Goal: Use online tool/utility: Utilize a website feature to perform a specific function

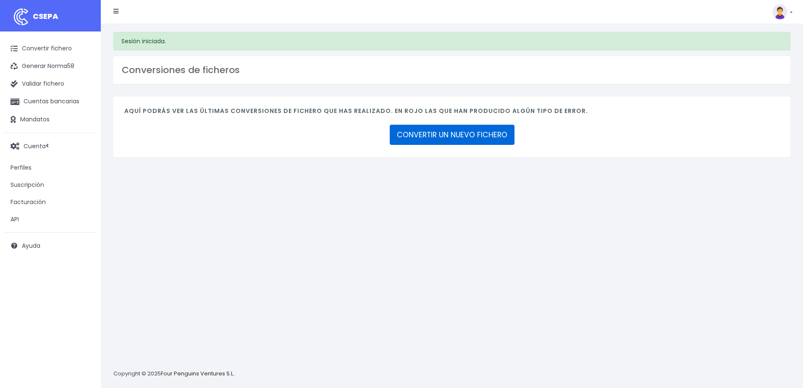
click at [490, 133] on link "CONVERTIR UN NUEVO FICHERO" at bounding box center [452, 135] width 125 height 20
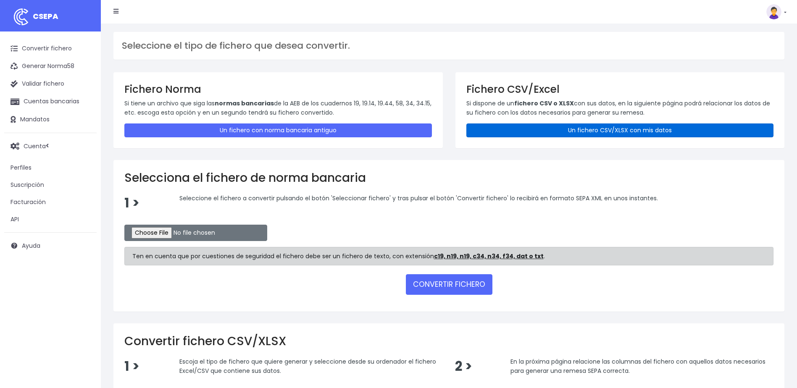
click at [633, 133] on link "Un fichero CSV/XLSX con mis datos" at bounding box center [620, 131] width 308 height 14
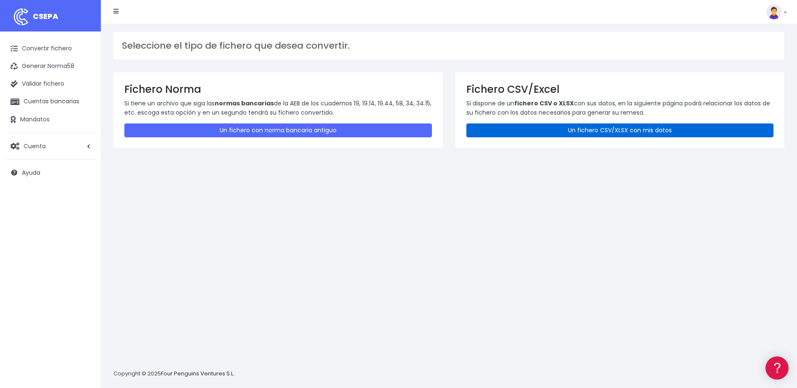
click at [656, 135] on link "Un fichero CSV/XLSX con mis datos" at bounding box center [620, 131] width 308 height 14
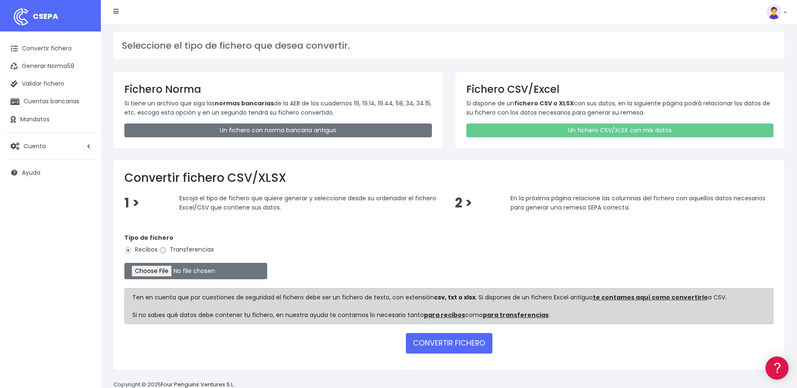
click at [164, 250] on input "Transferencias" at bounding box center [163, 251] width 8 height 8
radio input "true"
click at [167, 271] on input "file" at bounding box center [195, 271] width 143 height 16
type input "C:\fakepath\devoluciones sociedad 0530 importe total 2.289,69 EUR.csv"
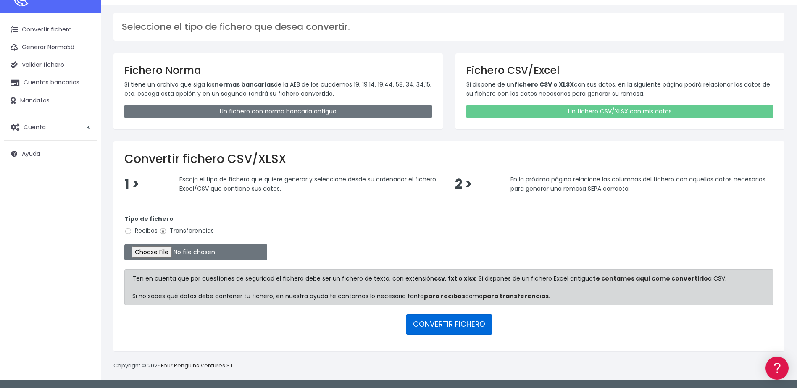
click at [451, 326] on button "CONVERTIR FICHERO" at bounding box center [449, 324] width 87 height 20
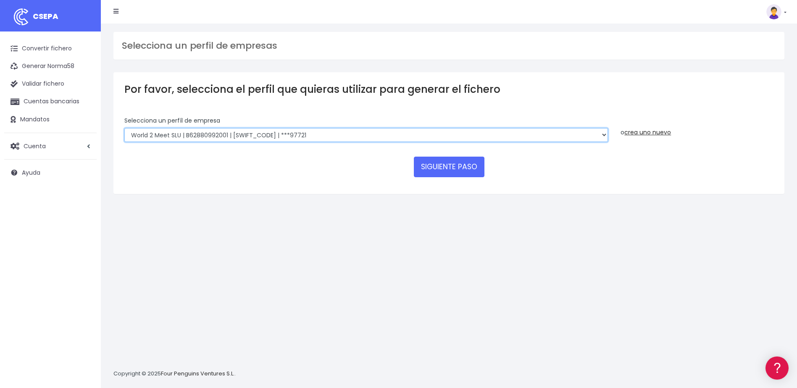
click at [359, 132] on select "World 2 Meet SLU | B62880992001 | BSABESBBXXX | ***97721 WORLD2MEET,S.L.U | B62…" at bounding box center [366, 135] width 484 height 14
select select "2124"
click at [124, 128] on select "World 2 Meet SLU | B62880992001 | BSABESBBXXX | ***97721 WORLD2MEET,S.L.U | B62…" at bounding box center [366, 135] width 484 height 14
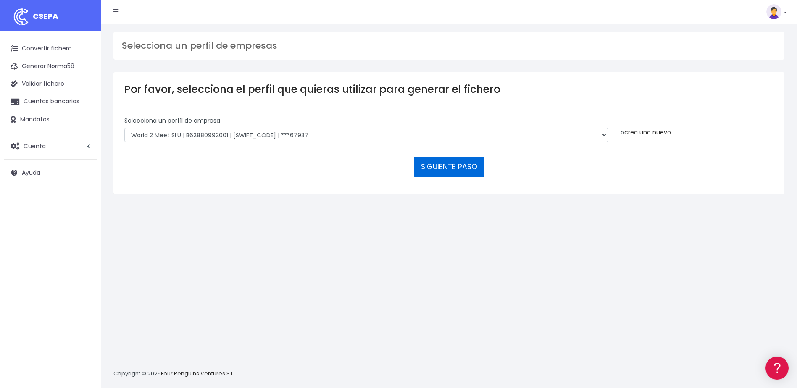
click at [463, 159] on button "SIGUIENTE PASO" at bounding box center [449, 167] width 71 height 20
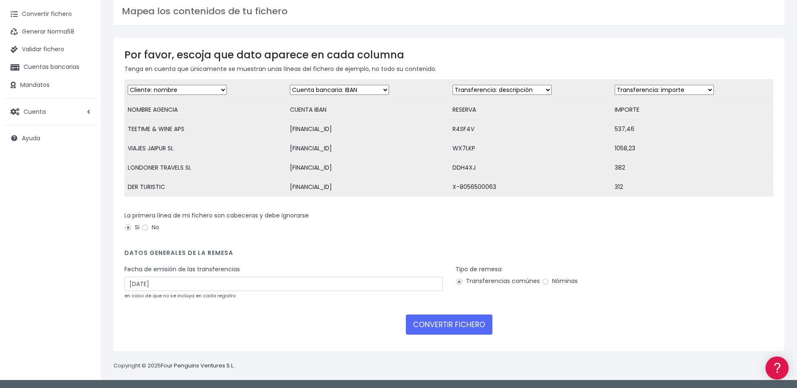
scroll to position [41, 0]
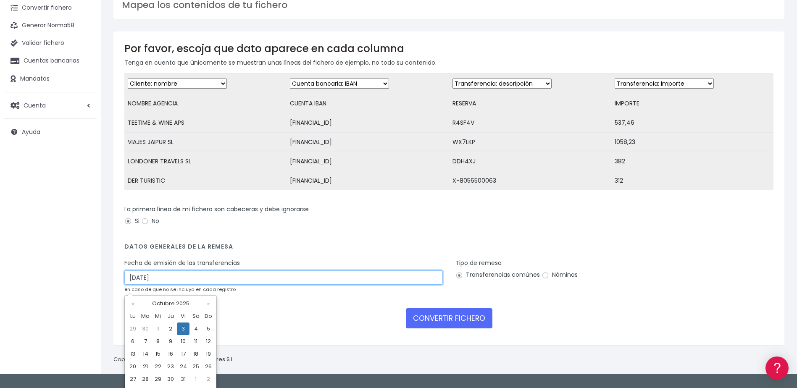
click at [134, 280] on input "03/10/2025" at bounding box center [283, 278] width 318 height 14
type input "01/10/2025"
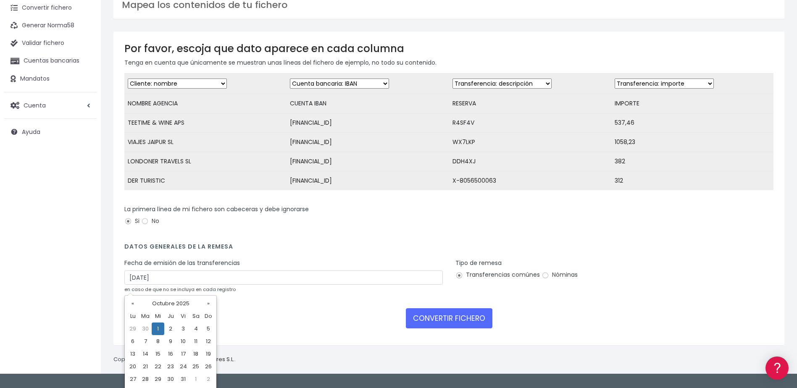
click at [302, 328] on div "CONVERTIR FICHERO" at bounding box center [448, 318] width 649 height 20
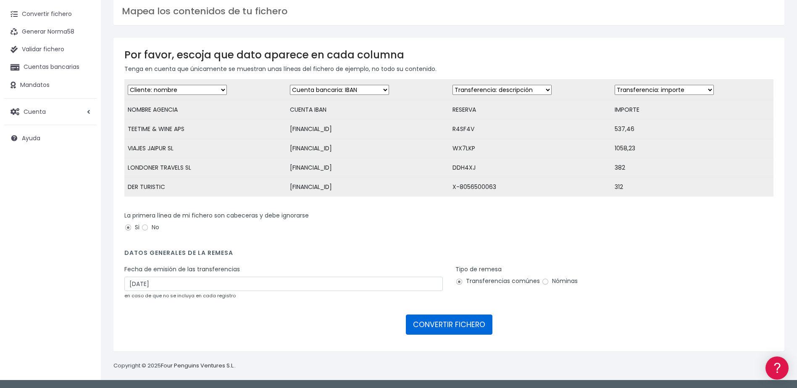
click at [474, 324] on button "CONVERTIR FICHERO" at bounding box center [449, 325] width 87 height 20
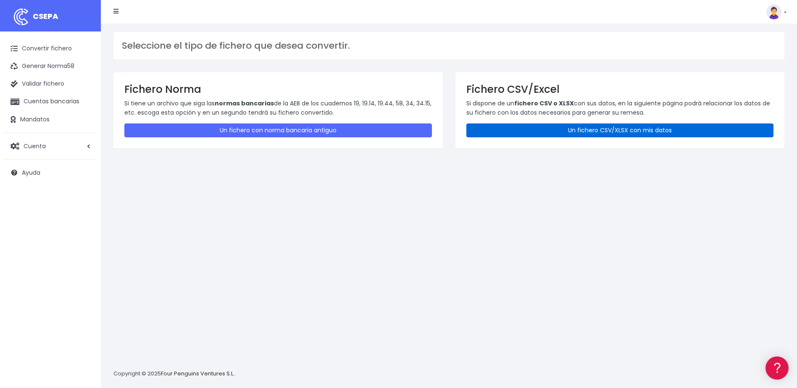
click at [612, 132] on link "Un fichero CSV/XLSX con mis datos" at bounding box center [620, 131] width 308 height 14
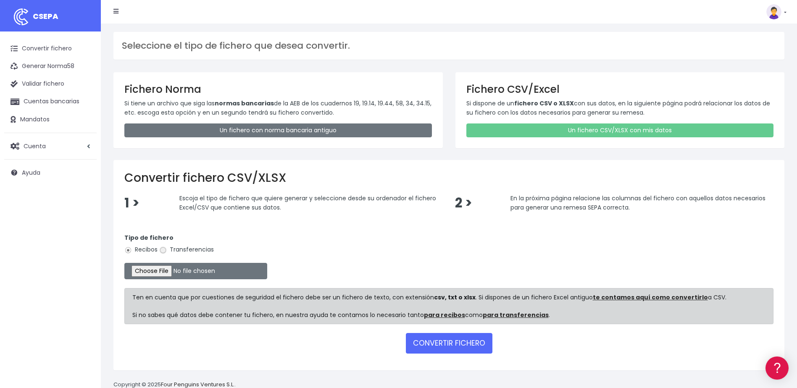
click at [161, 249] on input "Transferencias" at bounding box center [163, 251] width 8 height 8
radio input "true"
click at [163, 273] on input "file" at bounding box center [195, 271] width 143 height 16
type input "C:\fakepath\devoluciones sociedad 0530 importe total 1.752,23 EUR.csv"
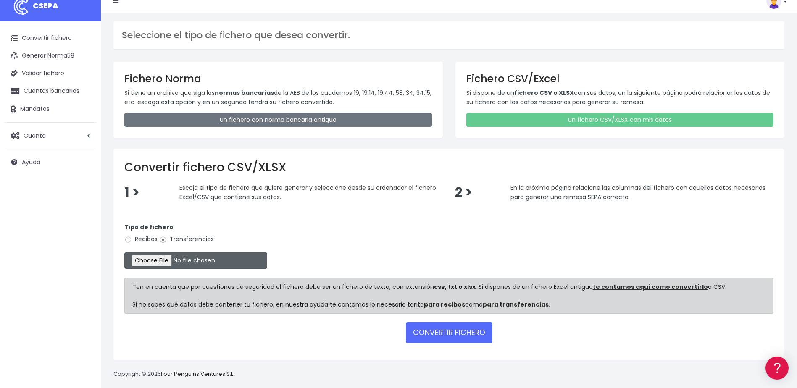
scroll to position [19, 0]
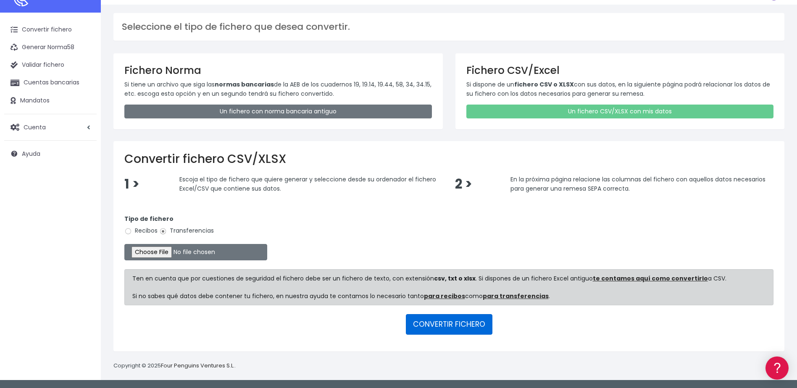
click at [478, 325] on button "CONVERTIR FICHERO" at bounding box center [449, 324] width 87 height 20
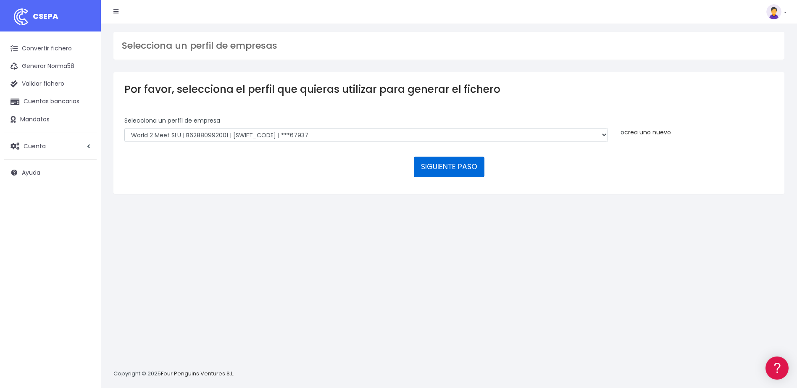
click at [434, 172] on button "SIGUIENTE PASO" at bounding box center [449, 167] width 71 height 20
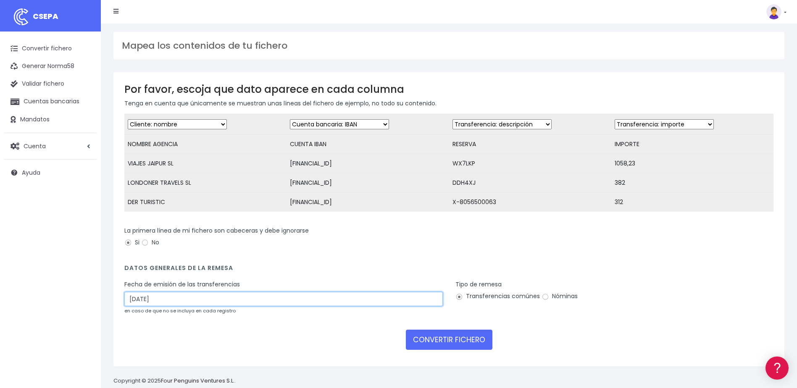
click at [135, 306] on input "[DATE]" at bounding box center [283, 299] width 318 height 14
type input "[DATE]"
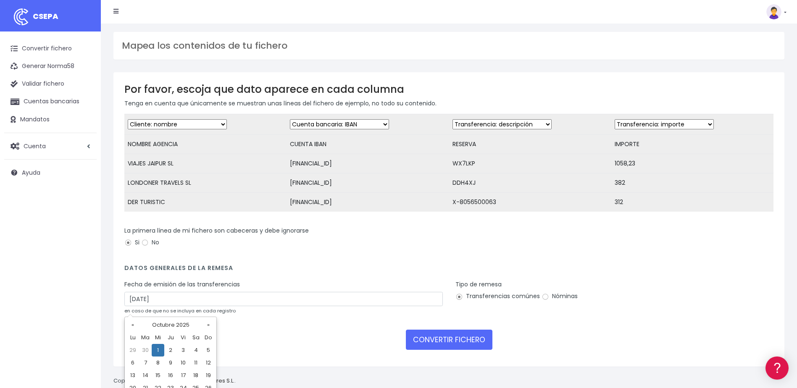
click at [671, 270] on form "Desechar campo Cliente: nombre Cliente: DNI Cliente: Email Cliente: referencia …" at bounding box center [448, 235] width 649 height 242
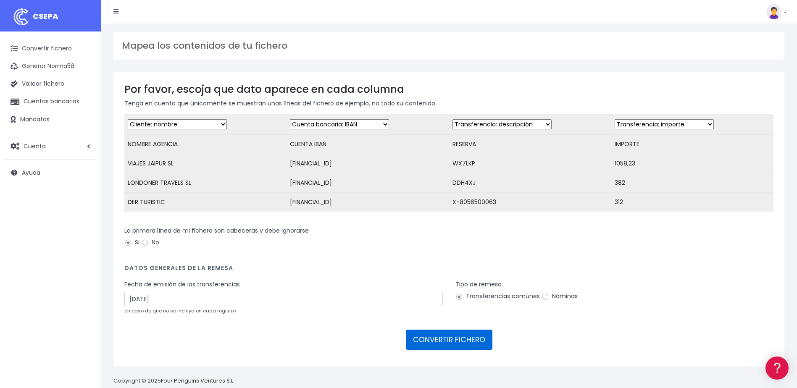
click at [445, 350] on button "CONVERTIR FICHERO" at bounding box center [449, 340] width 87 height 20
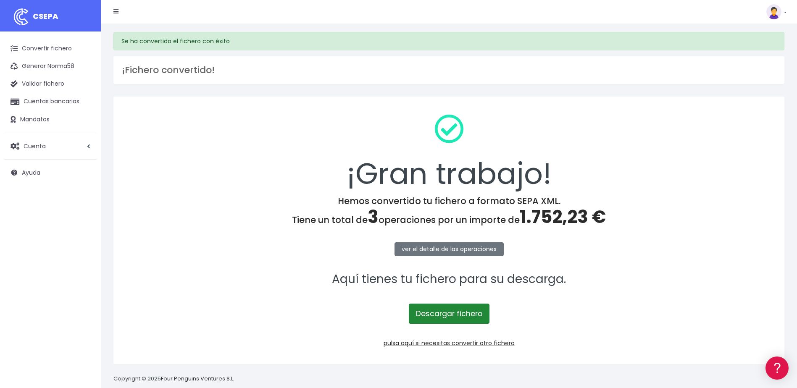
click at [465, 308] on link "Descargar fichero" at bounding box center [449, 314] width 81 height 20
